Goal: Task Accomplishment & Management: Use online tool/utility

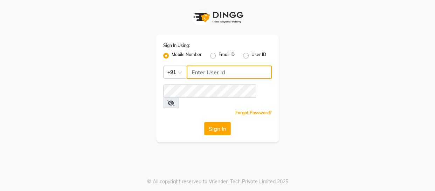
type input "9884040030"
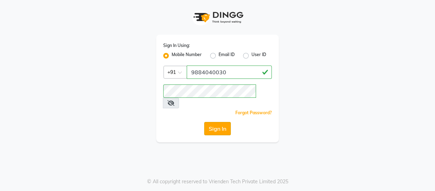
click at [228, 123] on button "Sign In" at bounding box center [217, 128] width 27 height 13
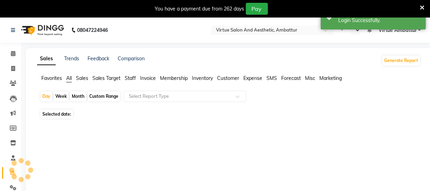
select select "en"
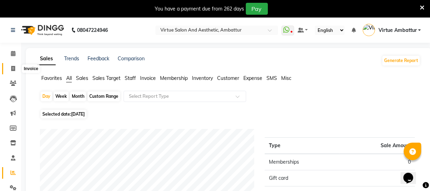
click at [16, 69] on span at bounding box center [13, 69] width 12 height 8
select select "5237"
select select "service"
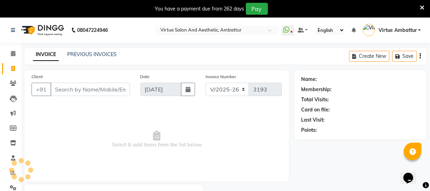
scroll to position [37, 0]
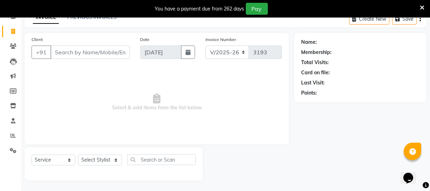
click at [74, 56] on input "Client" at bounding box center [89, 52] width 79 height 13
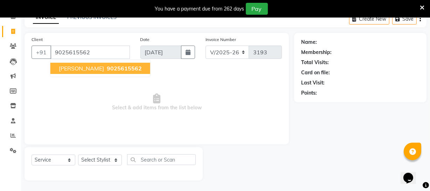
type input "9025615562"
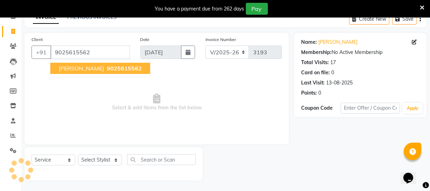
click at [107, 68] on span "9025615562" at bounding box center [124, 68] width 35 height 7
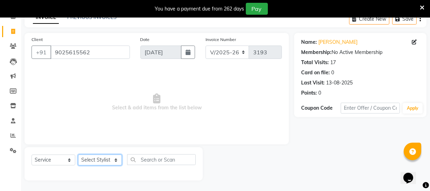
click at [106, 162] on select "Select Stylist [PERSON_NAME] [PERSON_NAME] [PERSON_NAME] [PERSON_NAME] [PERSON_…" at bounding box center [100, 159] width 44 height 11
select select "48223"
click at [78, 154] on select "Select Stylist [PERSON_NAME] [PERSON_NAME] [PERSON_NAME] [PERSON_NAME] [PERSON_…" at bounding box center [100, 159] width 44 height 11
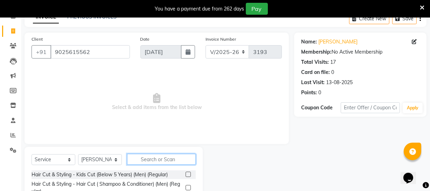
click at [152, 158] on input "text" at bounding box center [161, 159] width 69 height 11
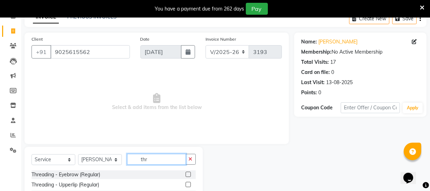
type input "thr"
click at [186, 173] on label at bounding box center [188, 174] width 5 height 5
click at [186, 173] on input "checkbox" at bounding box center [188, 174] width 5 height 5
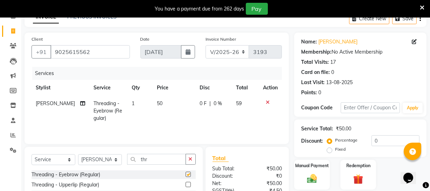
checkbox input "false"
click at [132, 102] on td "1" at bounding box center [139, 111] width 25 height 30
select select "48223"
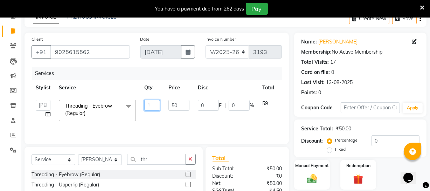
drag, startPoint x: 153, startPoint y: 105, endPoint x: 148, endPoint y: 105, distance: 4.2
click at [148, 105] on input "1" at bounding box center [152, 105] width 16 height 11
type input "12"
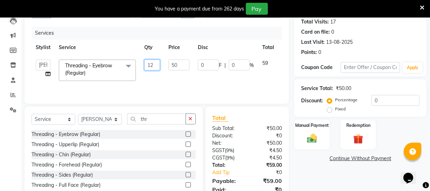
scroll to position [101, 0]
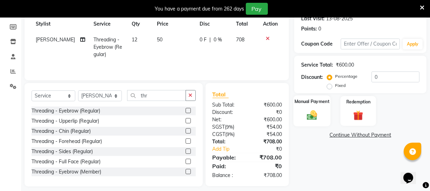
click at [315, 110] on img at bounding box center [312, 115] width 17 height 12
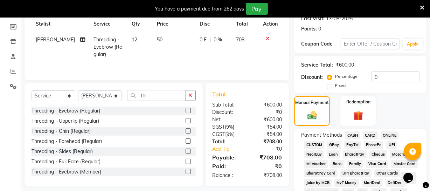
click at [387, 133] on span "ONLINE" at bounding box center [390, 135] width 18 height 8
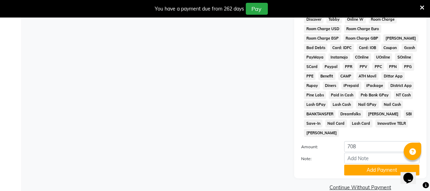
scroll to position [362, 0]
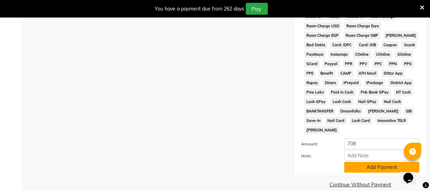
click at [363, 162] on button "Add Payment" at bounding box center [381, 167] width 75 height 11
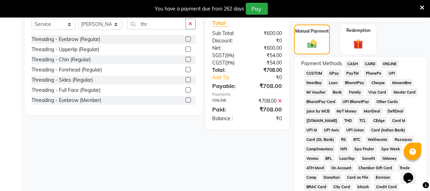
scroll to position [107, 0]
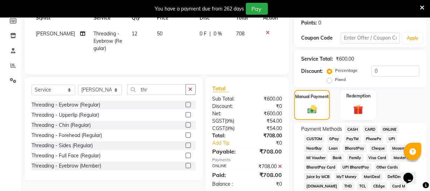
click at [132, 33] on span "12" at bounding box center [135, 33] width 6 height 6
select select "48223"
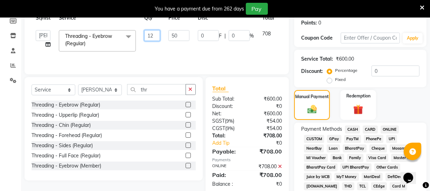
drag, startPoint x: 148, startPoint y: 36, endPoint x: 161, endPoint y: 36, distance: 13.0
click at [162, 36] on td "12" at bounding box center [152, 41] width 24 height 30
type input "2"
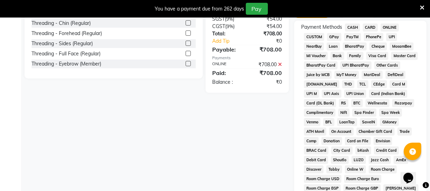
scroll to position [235, 0]
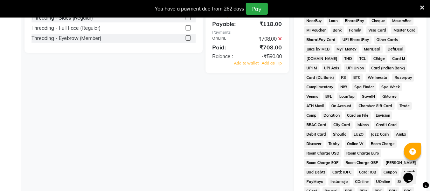
click at [214, 151] on div "Client [PHONE_NUMBER] Date [DATE] Invoice Number V/2025 V/[PHONE_NUMBER] Servic…" at bounding box center [156, 77] width 275 height 484
click at [280, 37] on icon at bounding box center [280, 38] width 4 height 5
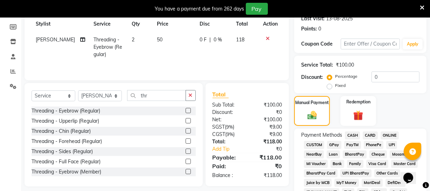
scroll to position [75, 0]
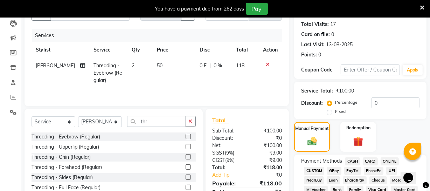
click at [389, 158] on span "ONLINE" at bounding box center [390, 161] width 18 height 8
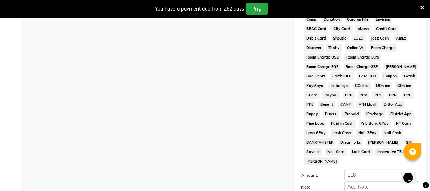
scroll to position [362, 0]
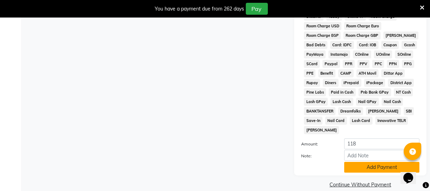
click at [369, 162] on button "Add Payment" at bounding box center [381, 167] width 75 height 11
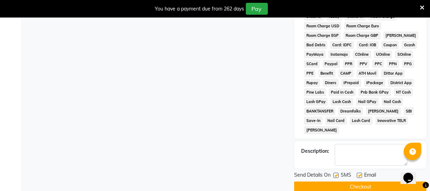
click at [356, 181] on button "Checkout" at bounding box center [360, 186] width 132 height 11
